Goal: Task Accomplishment & Management: Use online tool/utility

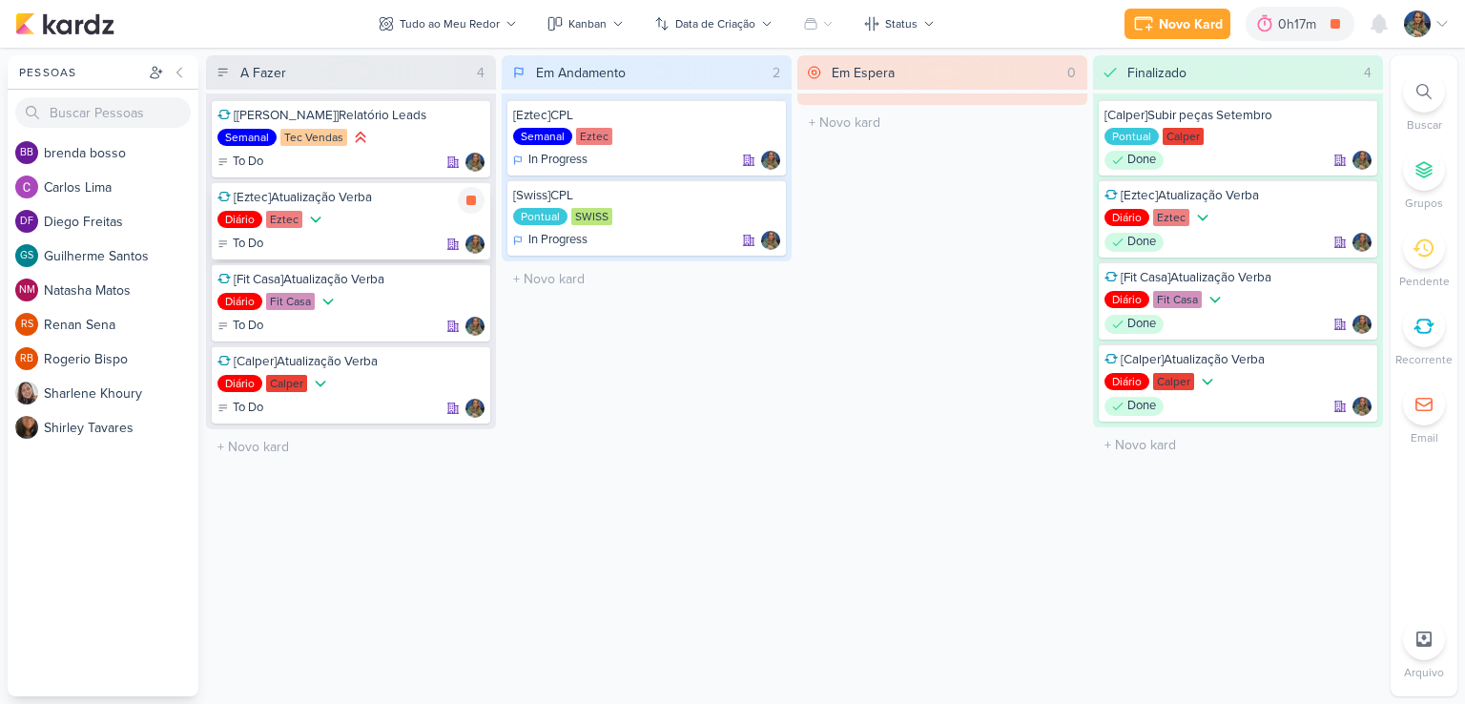
click at [478, 199] on div at bounding box center [471, 200] width 27 height 27
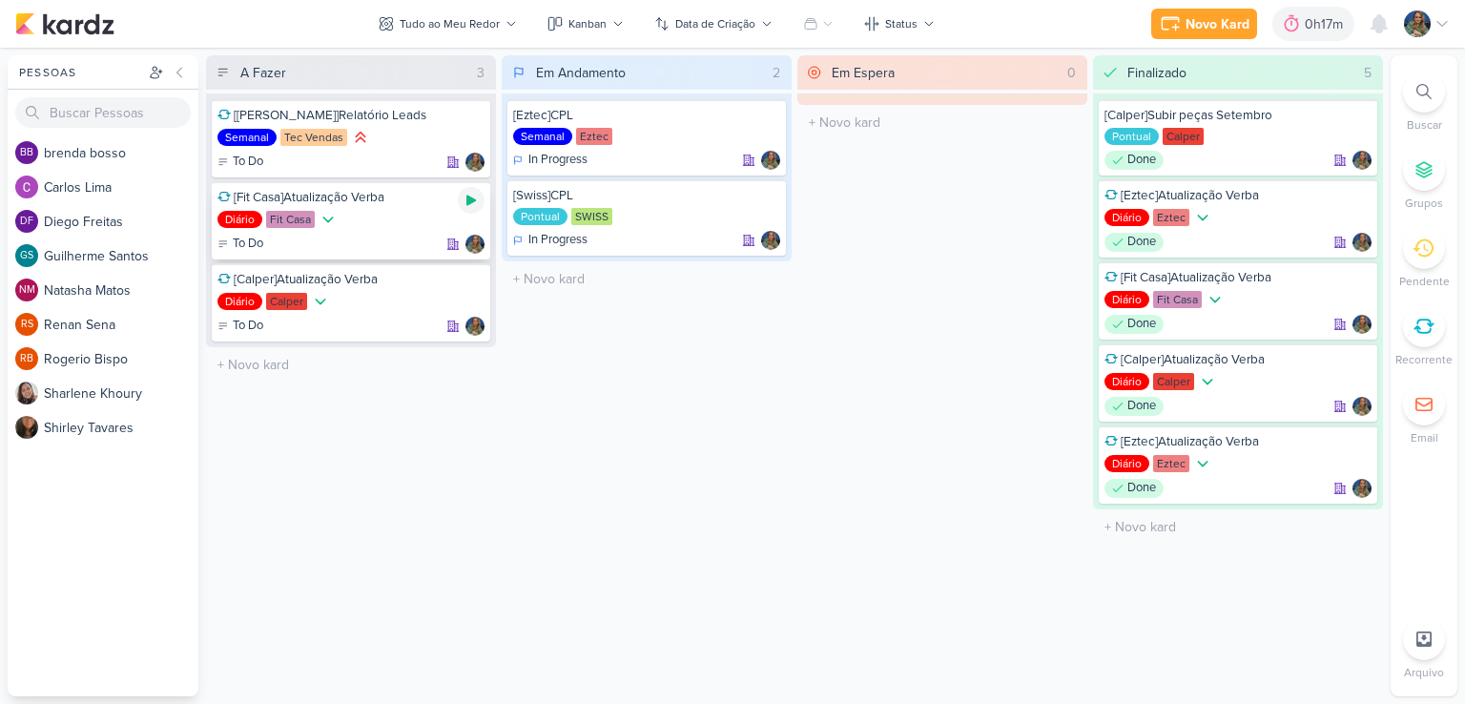
click at [471, 207] on icon at bounding box center [471, 200] width 15 height 15
click at [473, 193] on icon at bounding box center [471, 200] width 15 height 15
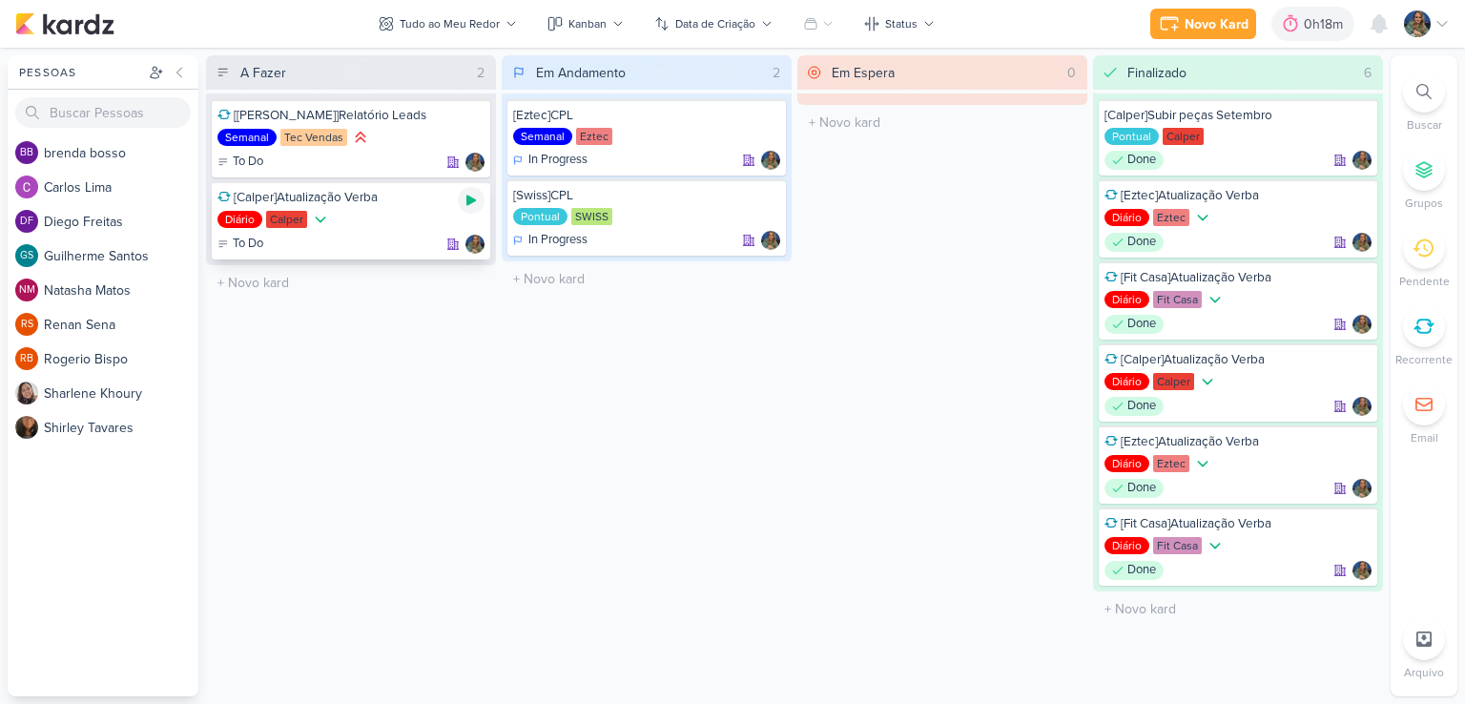
click at [469, 195] on icon at bounding box center [471, 200] width 15 height 15
click at [475, 197] on icon at bounding box center [471, 201] width 10 height 10
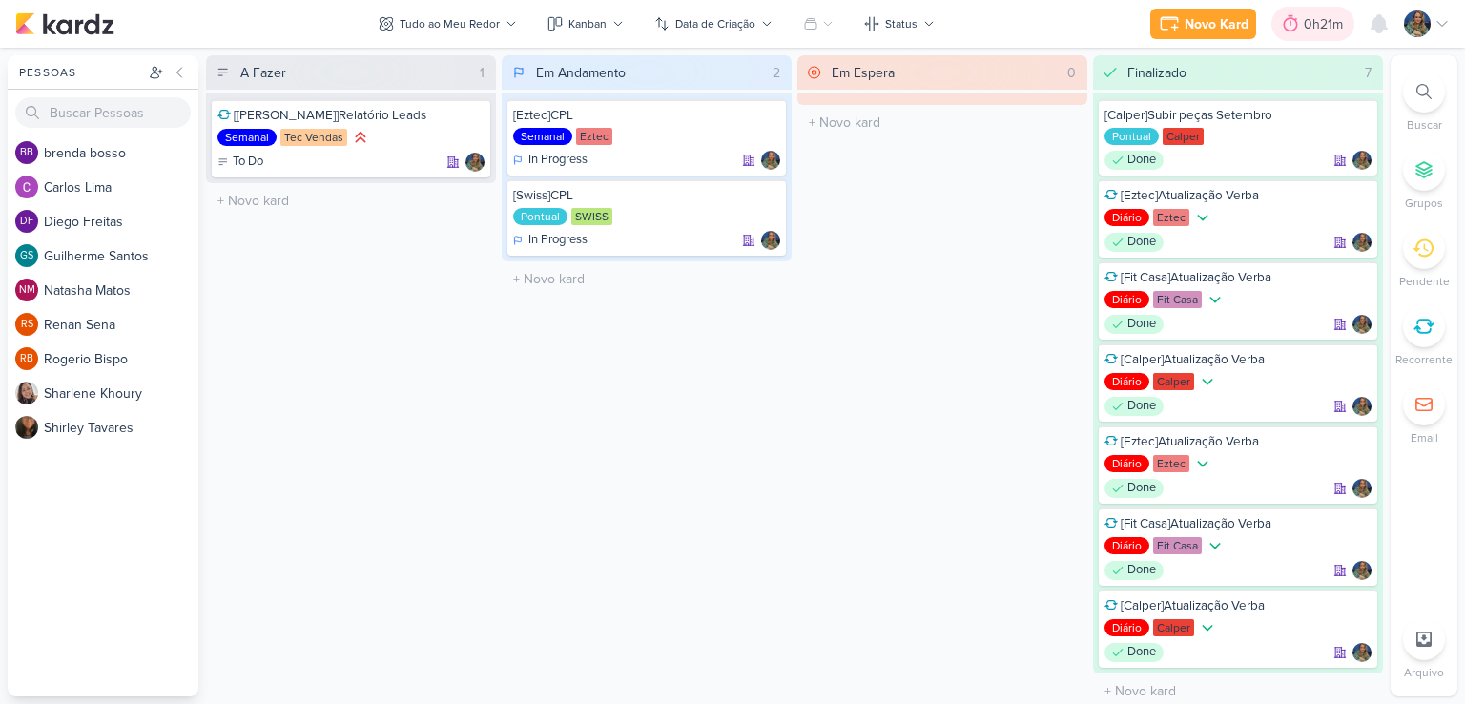
click at [1300, 28] on icon at bounding box center [1290, 23] width 19 height 19
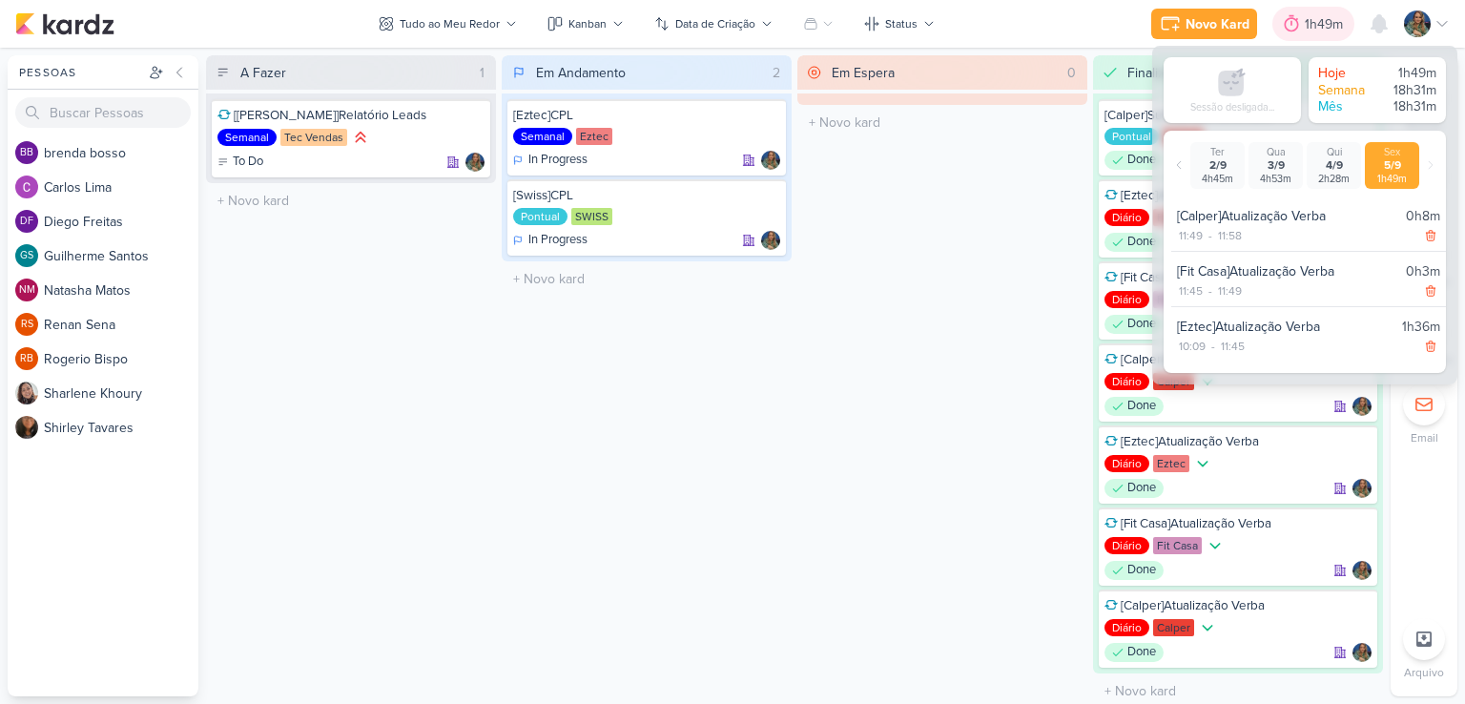
click at [1300, 28] on icon at bounding box center [1291, 23] width 19 height 19
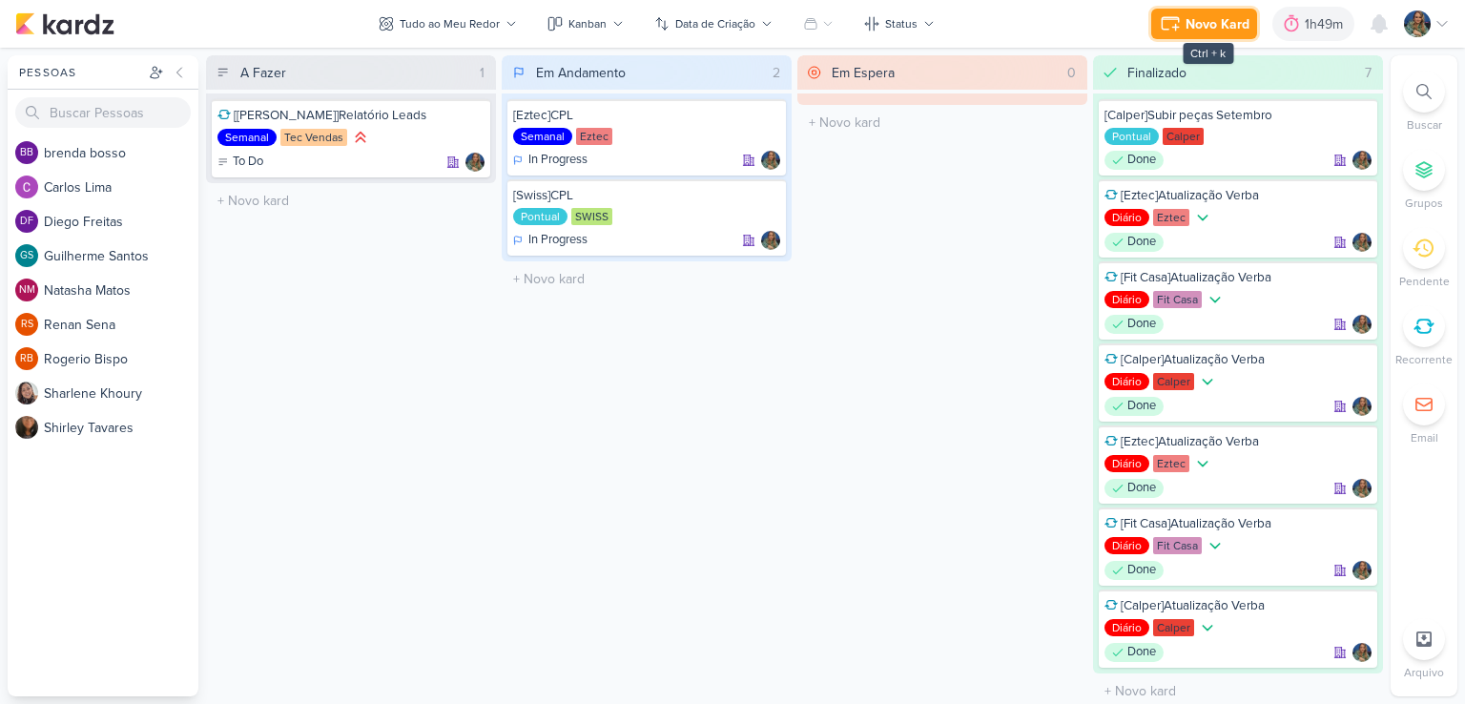
click at [1185, 26] on button "Novo Kard" at bounding box center [1204, 24] width 106 height 31
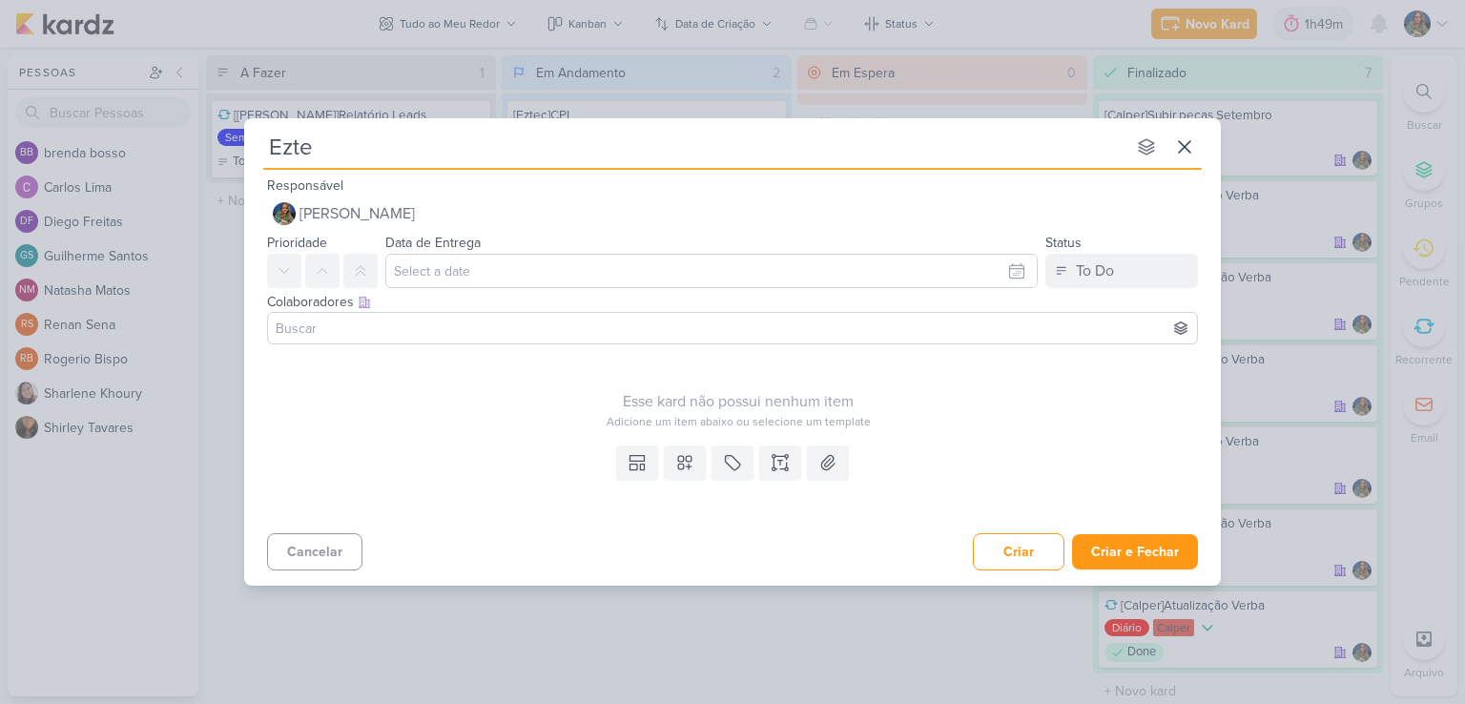
type input "Eztec"
type input "Eztec[R"
type input "Eztec[Repost"
type input "Eztec[Repo"
type input "Eztec[Report S"
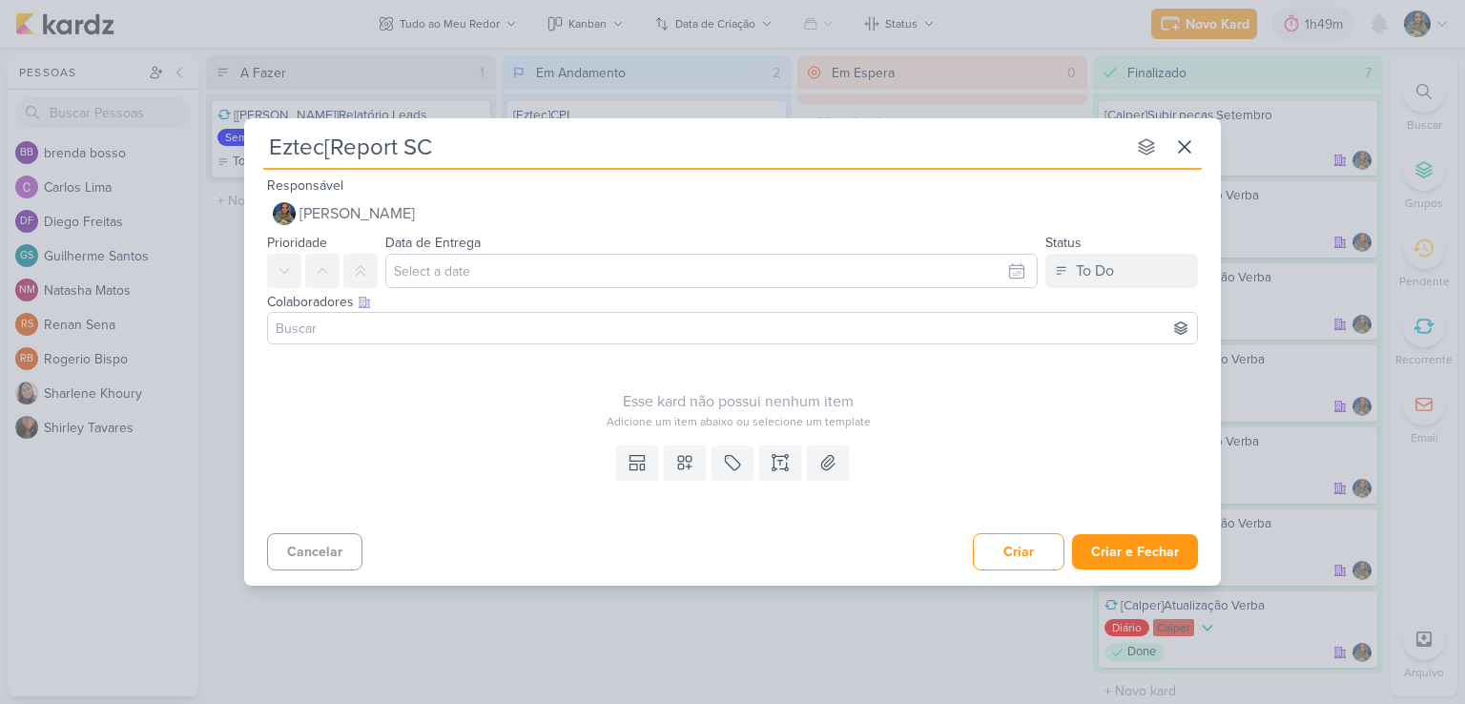
type input "Eztec[Report SCS"
type input "Eztec[Report SCS]"
click at [321, 146] on input "Eztec[Report SCS]" at bounding box center [694, 147] width 862 height 34
type input "Eztec [Report SCS]"
type input "Eztec[Report SCS]"
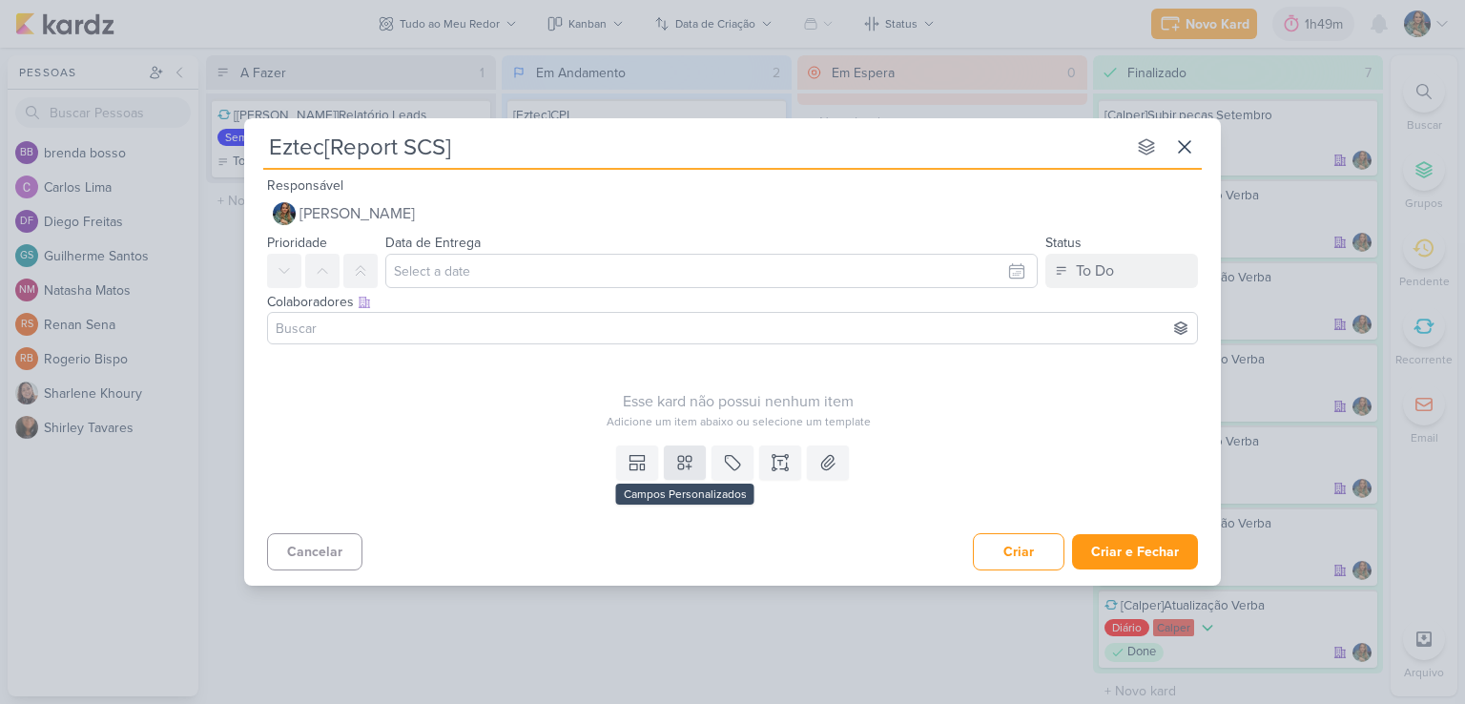
type input "Eztec[Report SCS]"
click at [692, 455] on icon at bounding box center [684, 462] width 19 height 19
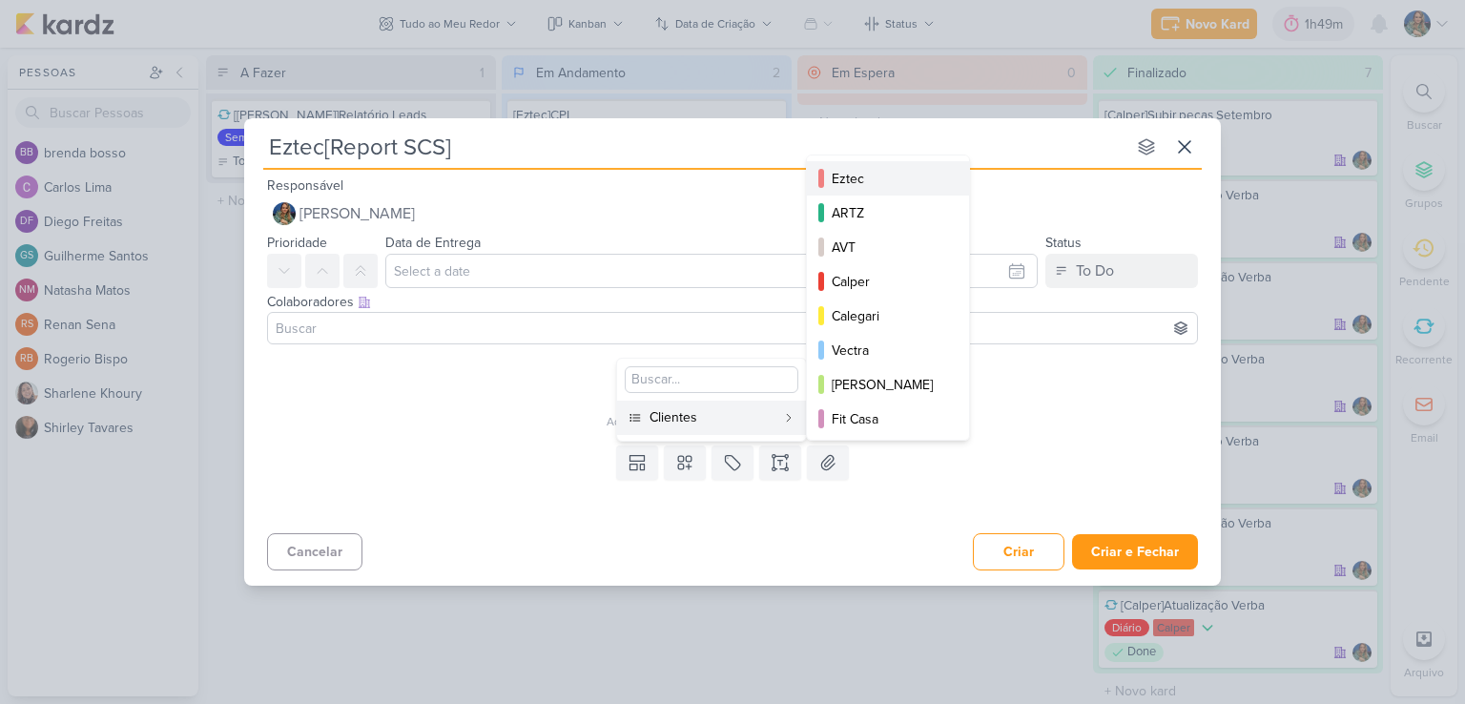
click at [849, 169] on div "Eztec" at bounding box center [889, 179] width 114 height 20
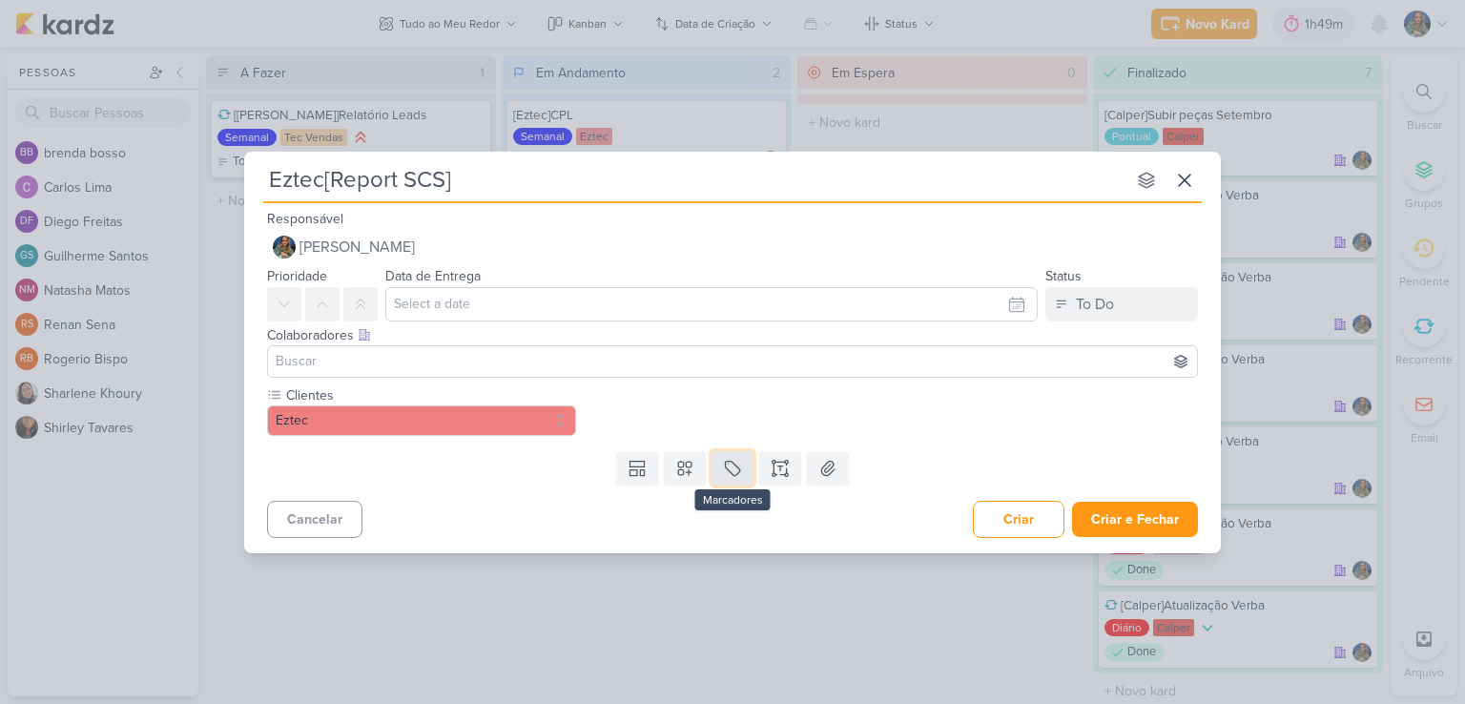
click at [734, 474] on icon at bounding box center [733, 468] width 14 height 14
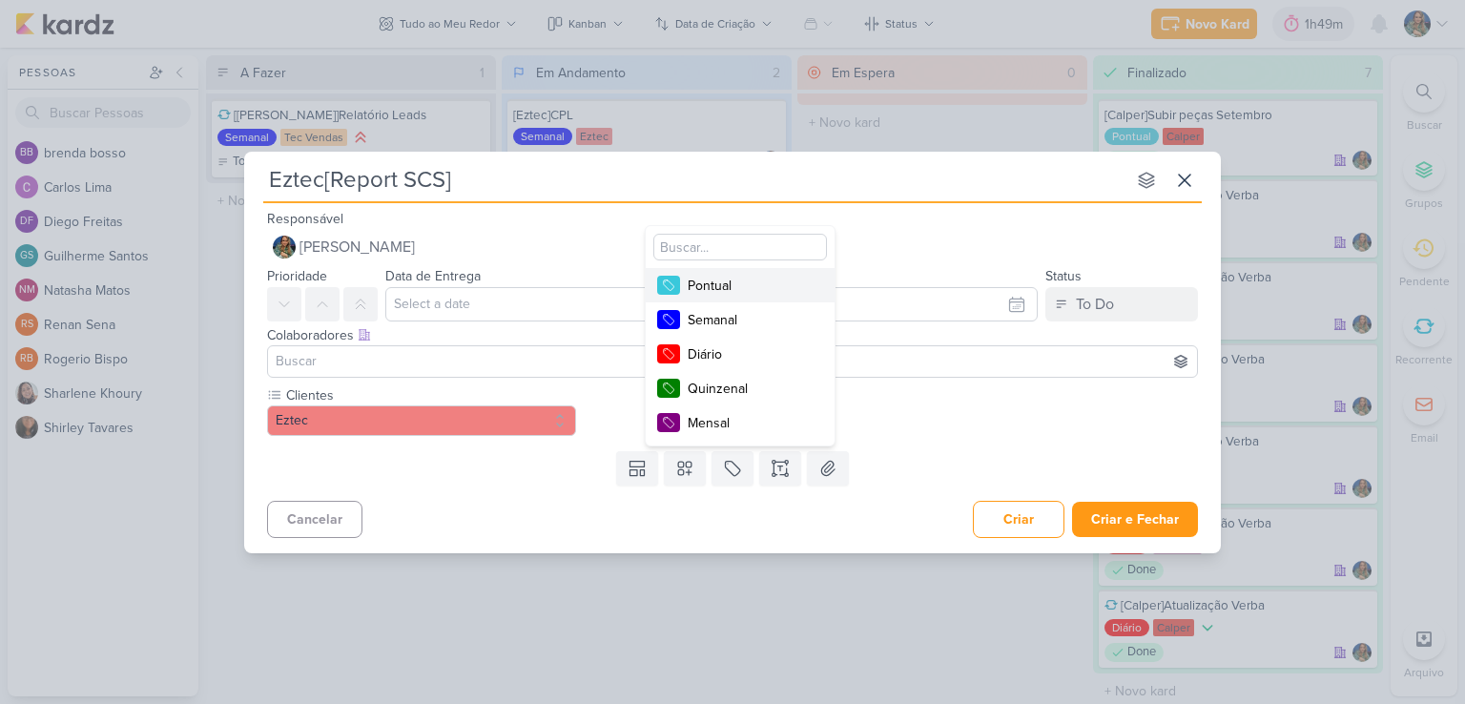
click at [750, 293] on div "Pontual" at bounding box center [750, 286] width 124 height 20
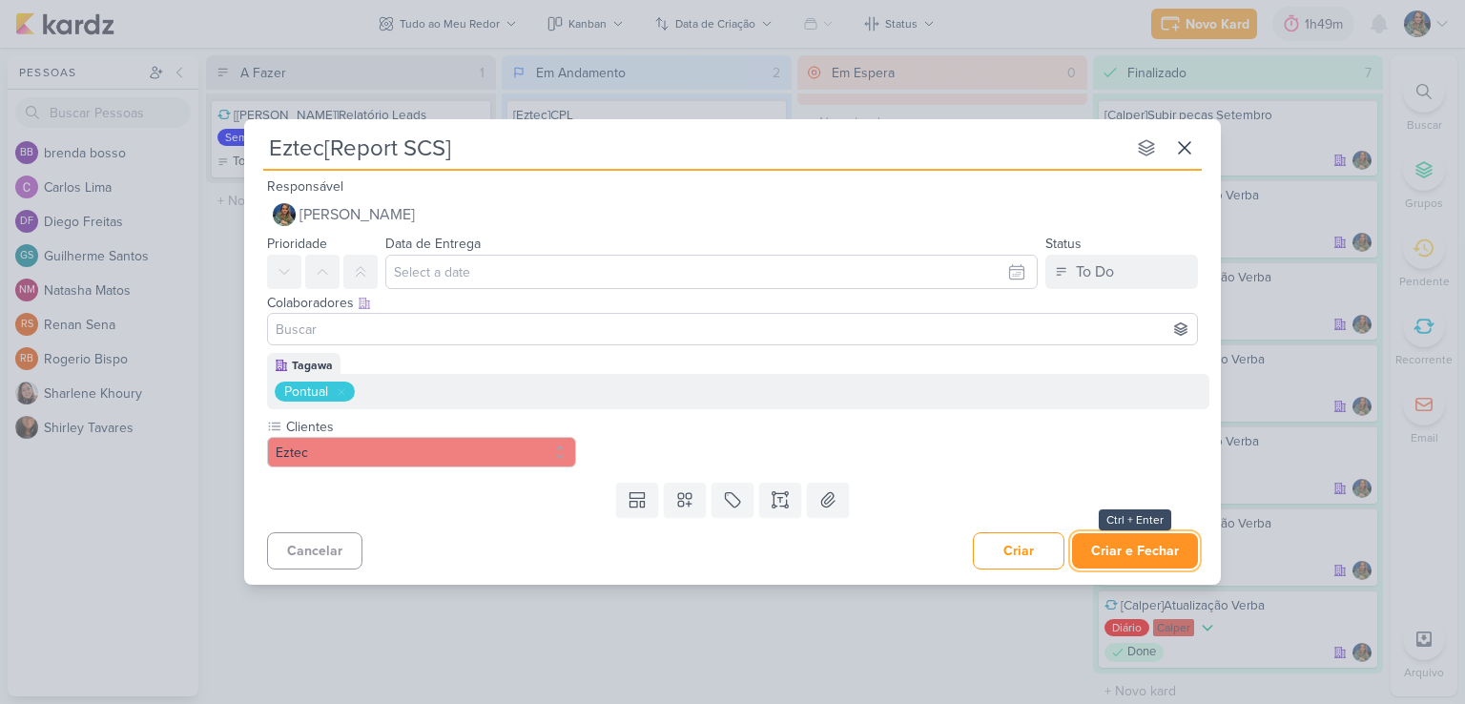
click at [1105, 549] on button "Criar e Fechar" at bounding box center [1135, 550] width 126 height 35
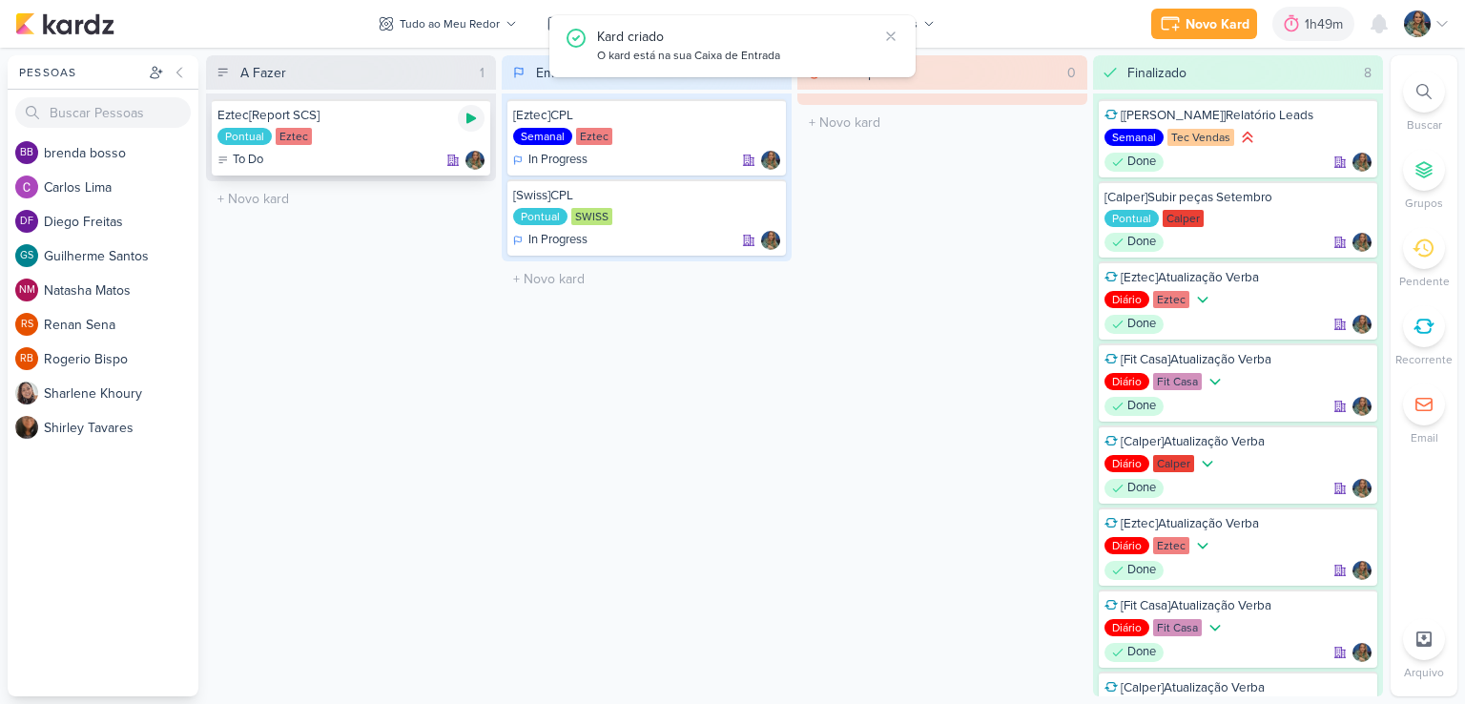
click at [471, 118] on icon at bounding box center [471, 119] width 10 height 10
